Goal: Check status: Check status

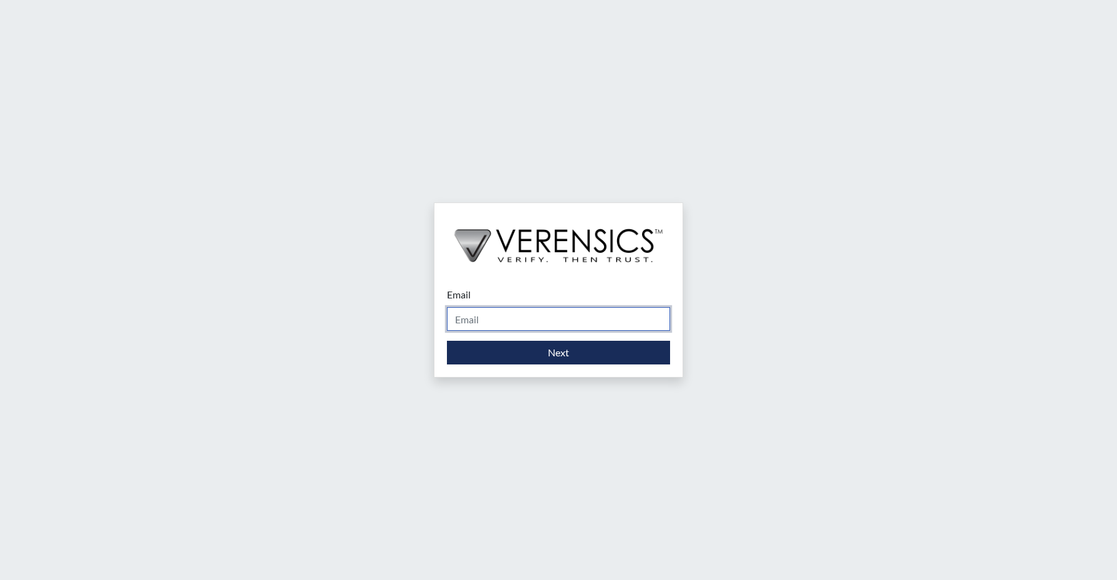
click at [461, 316] on input "Email" at bounding box center [558, 319] width 223 height 24
type input "[EMAIL_ADDRESS][DOMAIN_NAME]"
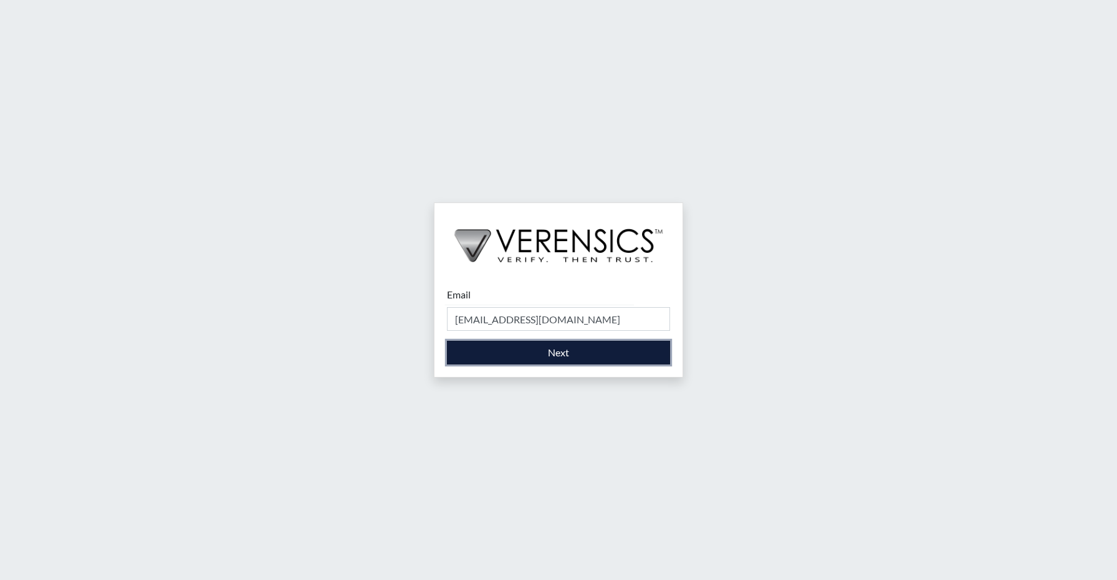
click at [541, 352] on button "Next" at bounding box center [558, 353] width 223 height 24
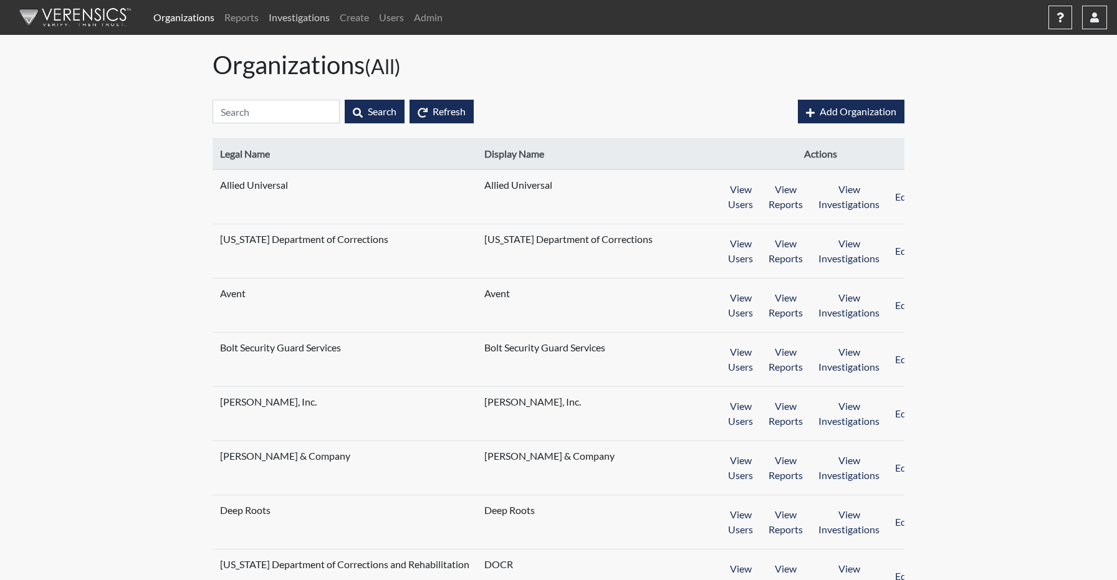
click at [308, 25] on link "Investigations" at bounding box center [299, 17] width 71 height 25
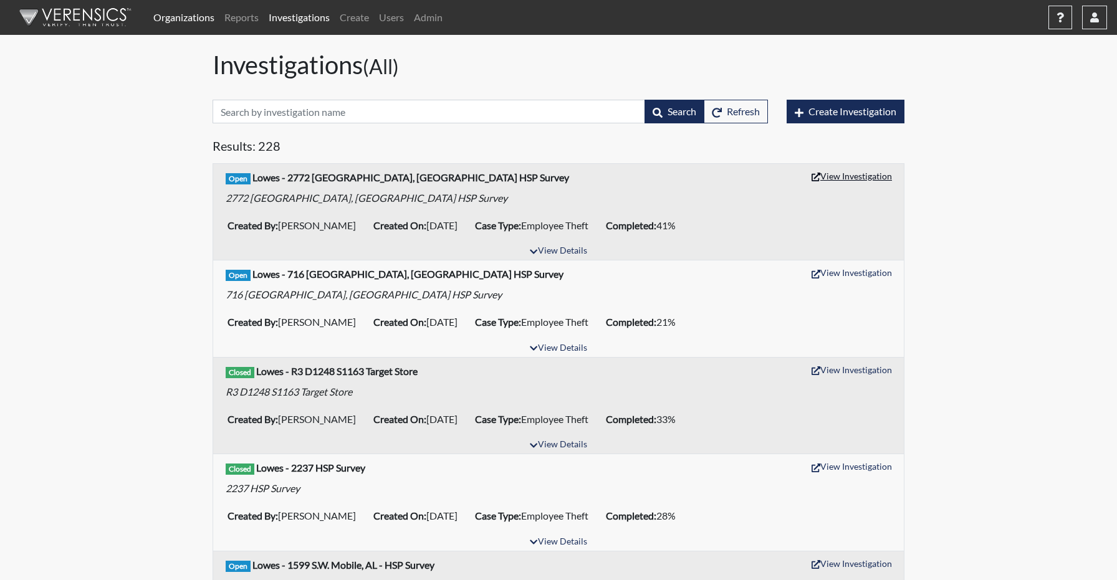
click at [860, 178] on button "View Investigation" at bounding box center [852, 175] width 92 height 19
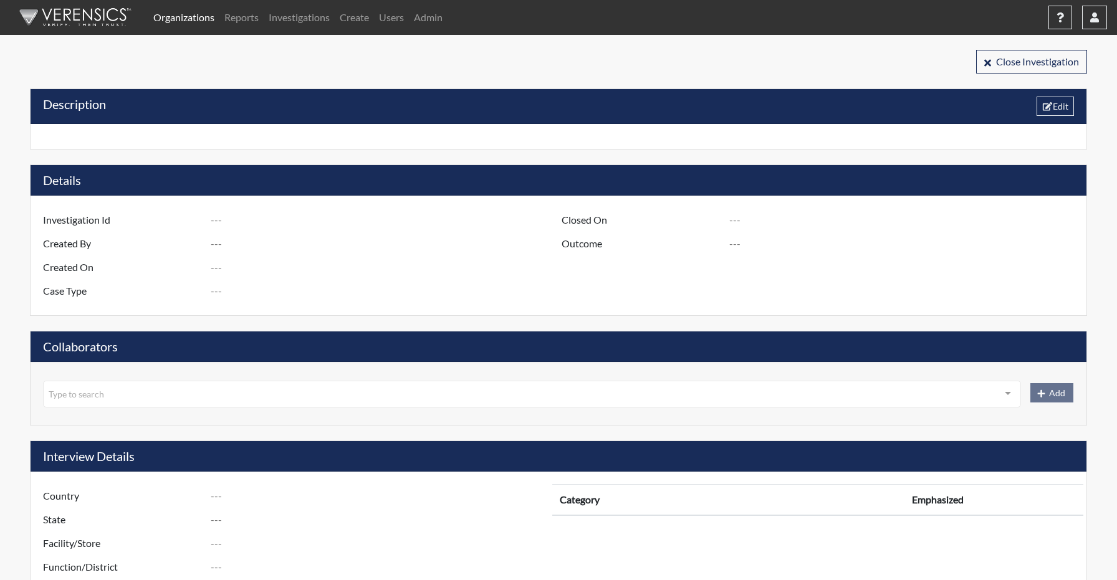
type input "R3 D1275 S2772 [GEOGRAPHIC_DATA], [GEOGRAPHIC_DATA] - HSP Survey"
type input "[PERSON_NAME]"
type input "[DATE]"
type input "Employee Theft"
type input "[GEOGRAPHIC_DATA]"
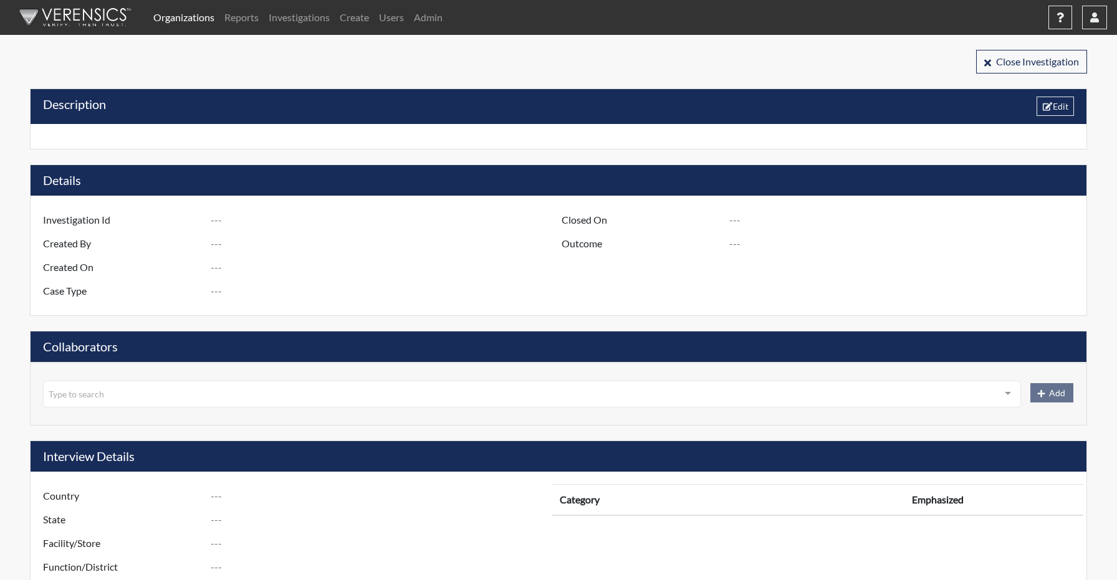
type input "[US_STATE]"
type input "2772 [PERSON_NAME] GA"
type input "1275"
type input "3"
type input "South"
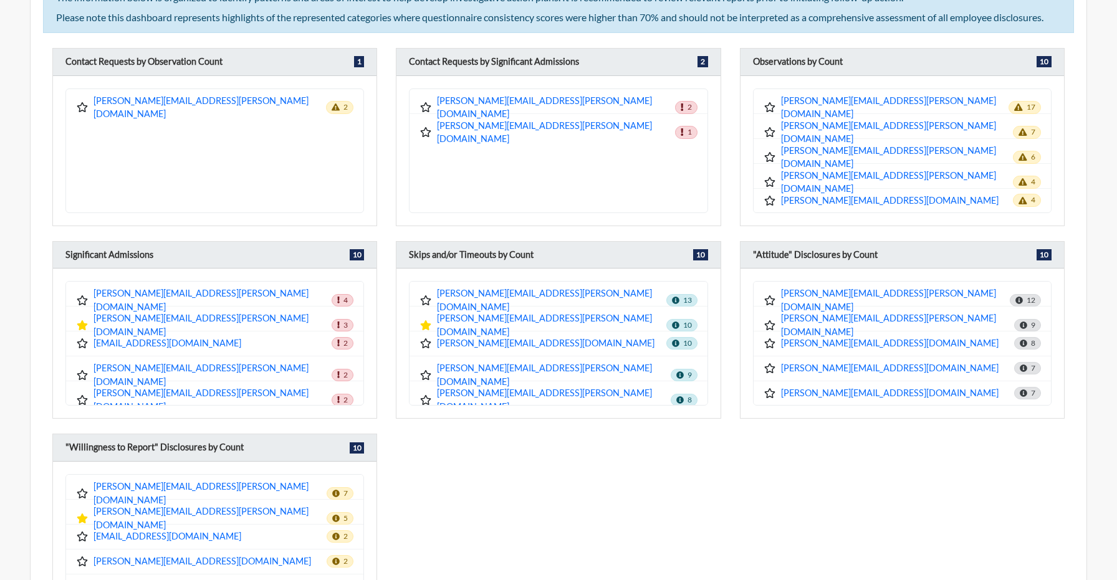
scroll to position [1147, 0]
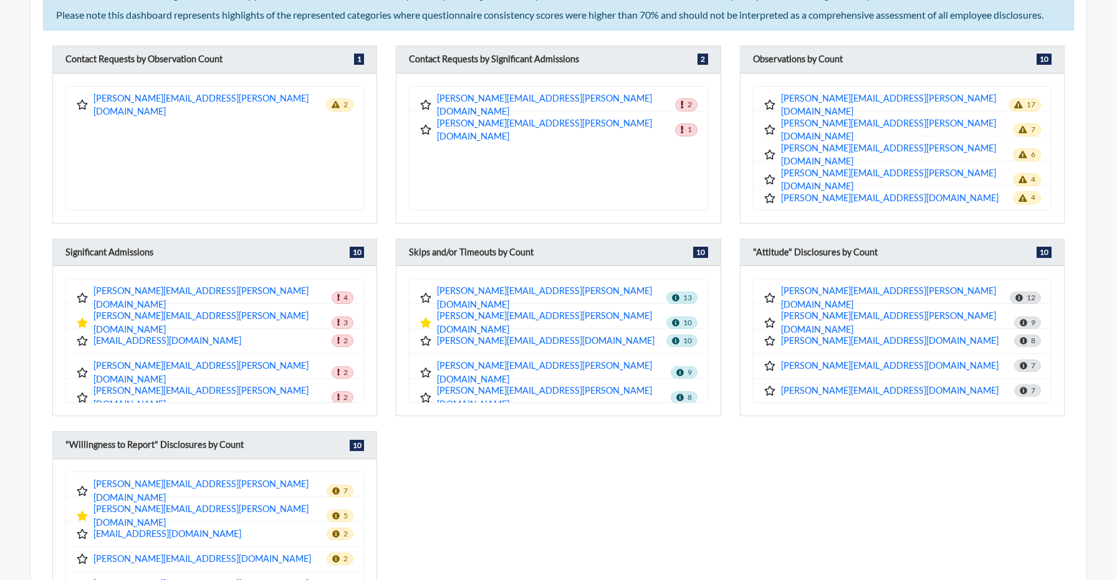
click at [546, 253] on div "Skips and/or Timeouts by Count 10" at bounding box center [559, 252] width 324 height 27
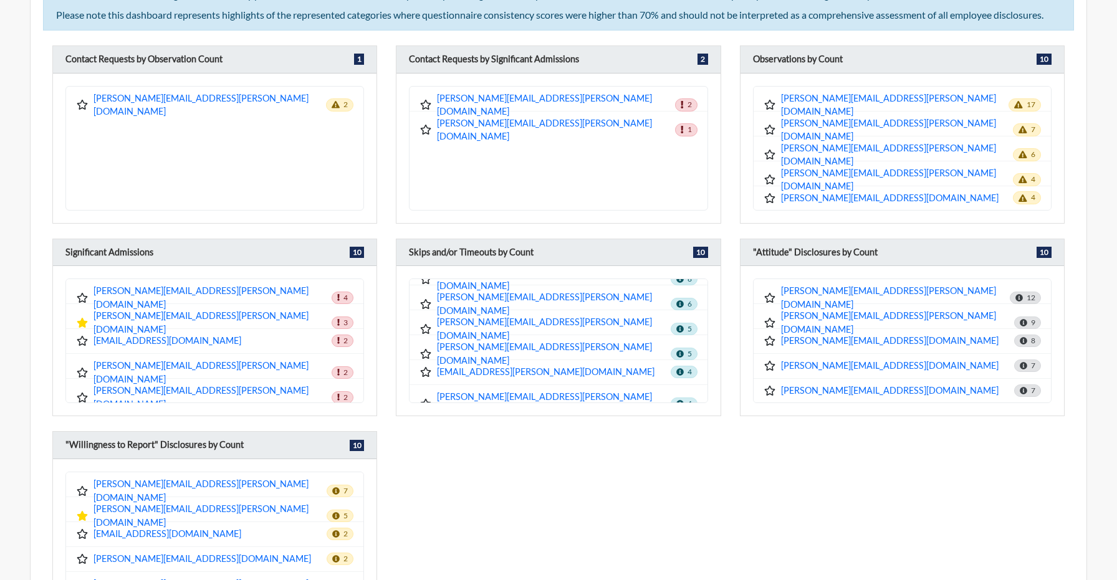
scroll to position [0, 0]
